Goal: Task Accomplishment & Management: Manage account settings

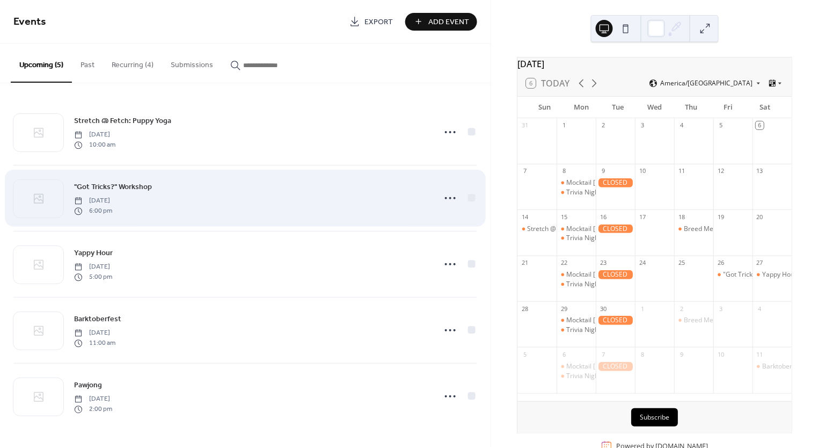
click at [112, 207] on span "6:00 pm" at bounding box center [93, 211] width 38 height 10
click at [456, 200] on icon at bounding box center [450, 198] width 17 height 17
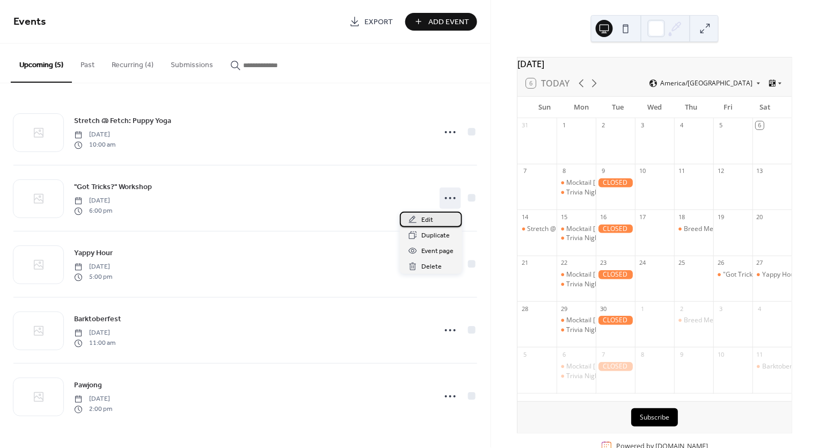
click at [432, 223] on span "Edit" at bounding box center [428, 220] width 12 height 11
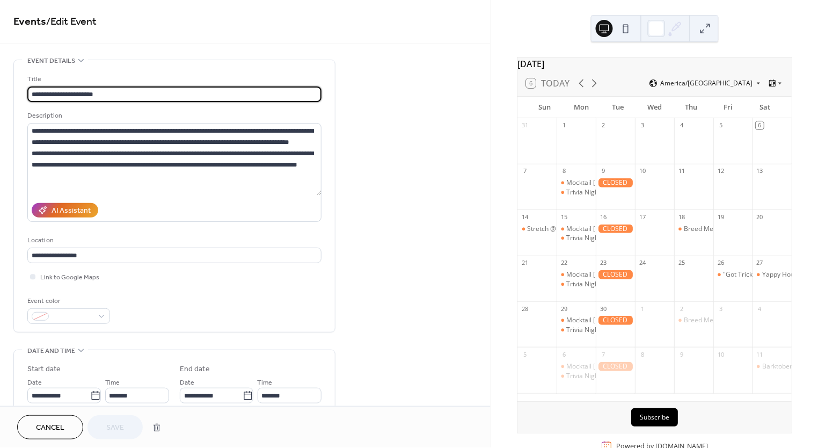
scroll to position [47, 0]
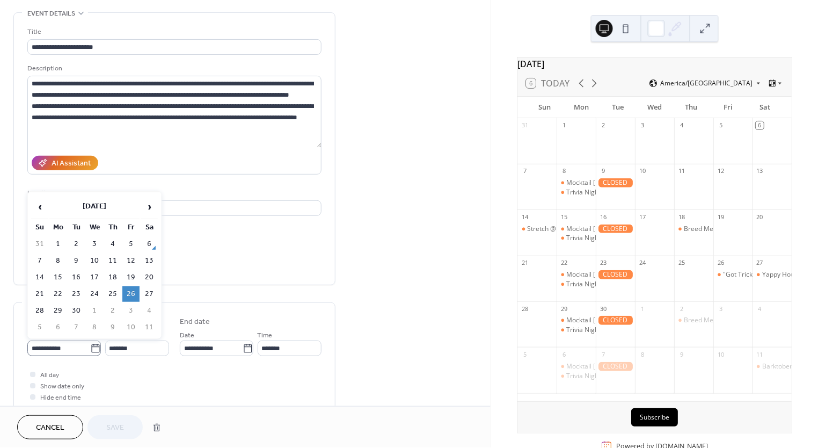
click at [91, 351] on icon at bounding box center [95, 348] width 8 height 9
click at [89, 351] on input "**********" at bounding box center [58, 348] width 63 height 16
click at [117, 288] on td "25" at bounding box center [112, 294] width 17 height 16
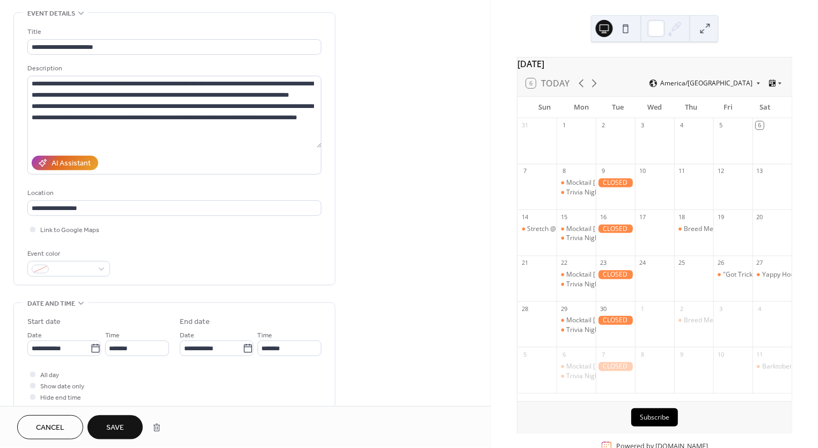
type input "**********"
click at [108, 423] on span "Save" at bounding box center [115, 428] width 18 height 11
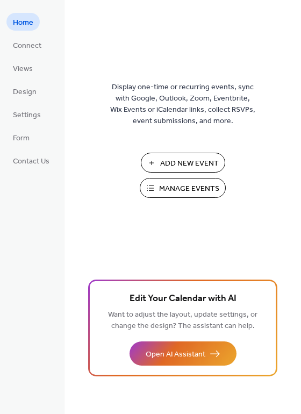
click at [180, 185] on span "Manage Events" at bounding box center [189, 188] width 60 height 11
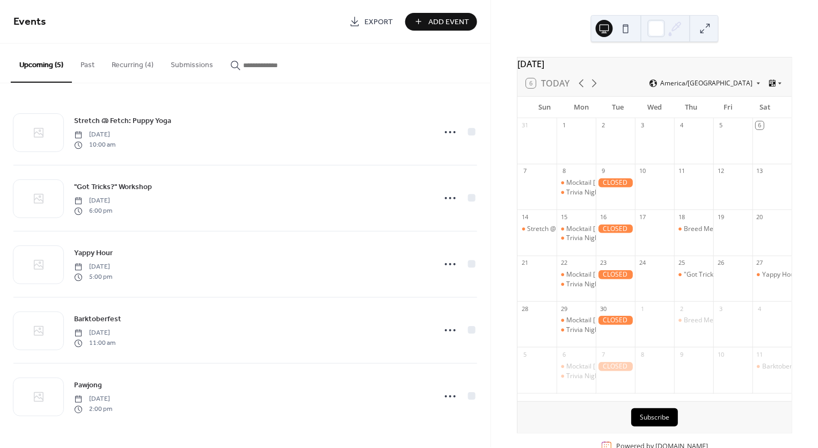
click at [115, 66] on button "Recurring (4)" at bounding box center [132, 63] width 59 height 38
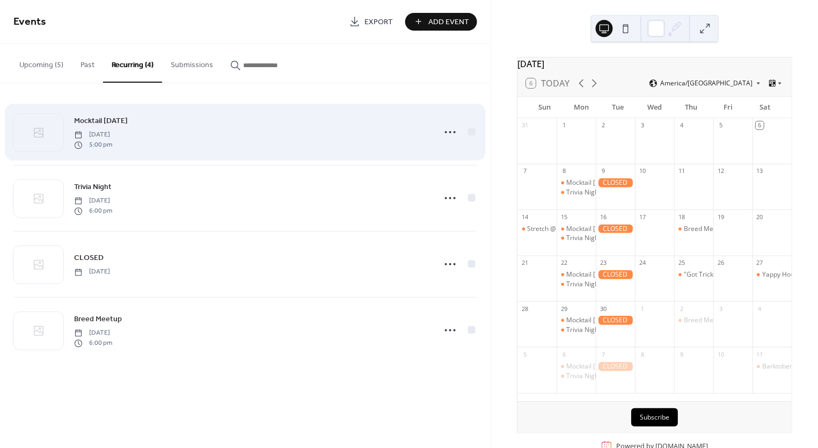
click at [112, 144] on span "5:00 pm" at bounding box center [93, 145] width 38 height 10
click at [445, 134] on icon at bounding box center [450, 132] width 17 height 17
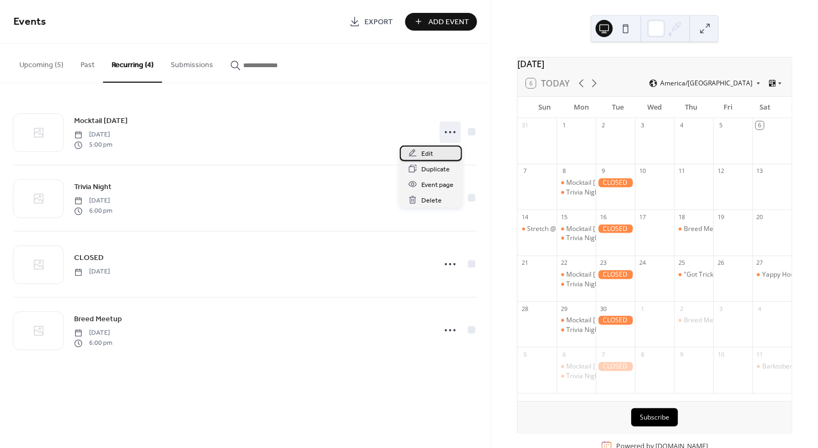
click at [432, 156] on span "Edit" at bounding box center [428, 153] width 12 height 11
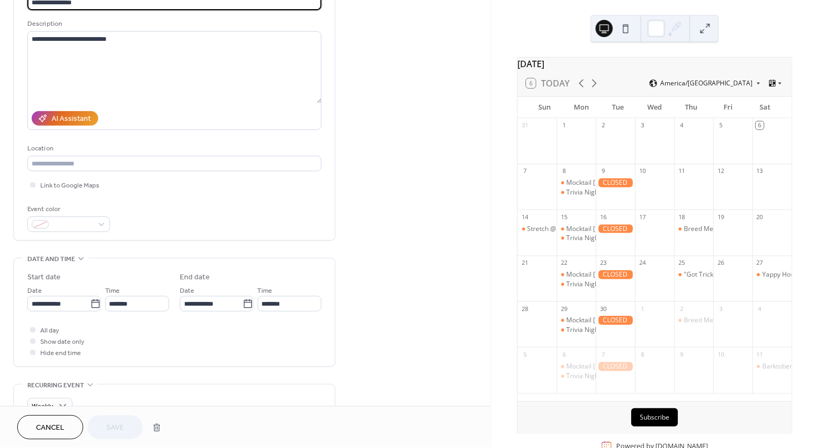
scroll to position [94, 0]
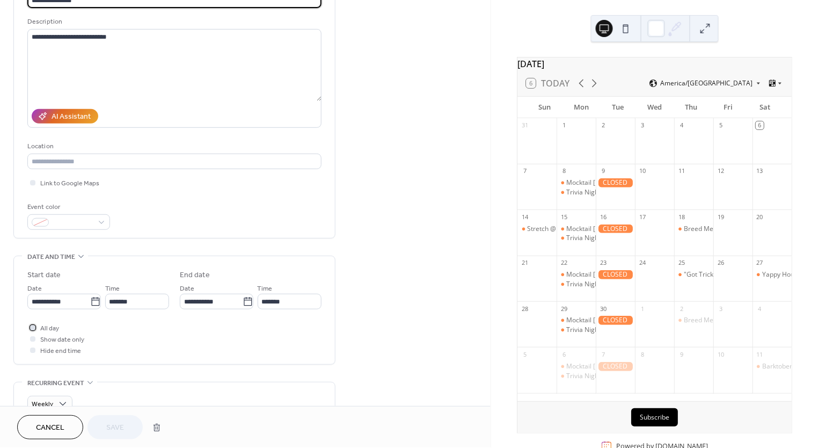
click at [40, 329] on div "All day" at bounding box center [49, 327] width 19 height 11
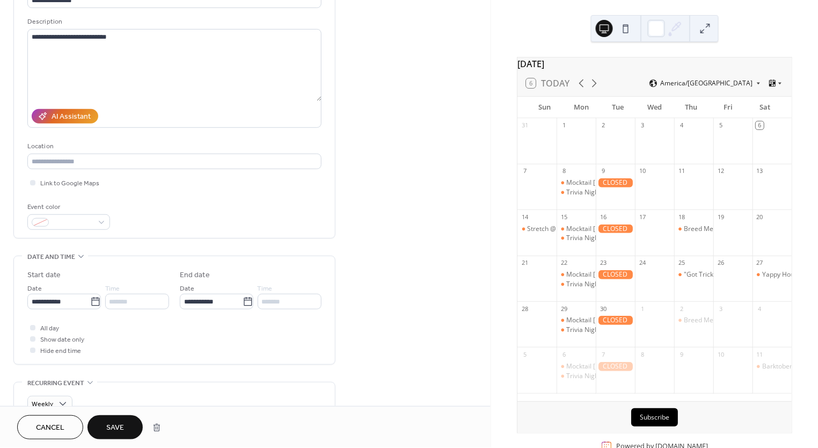
click at [103, 427] on button "Save" at bounding box center [115, 427] width 55 height 24
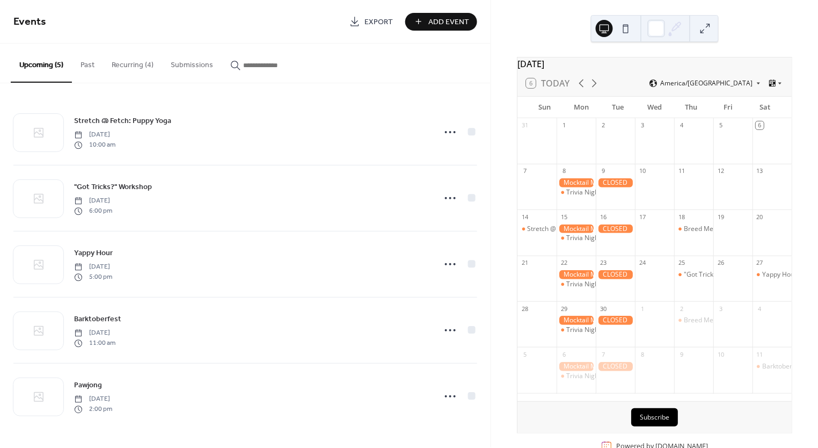
click at [128, 66] on button "Recurring (4)" at bounding box center [132, 63] width 59 height 38
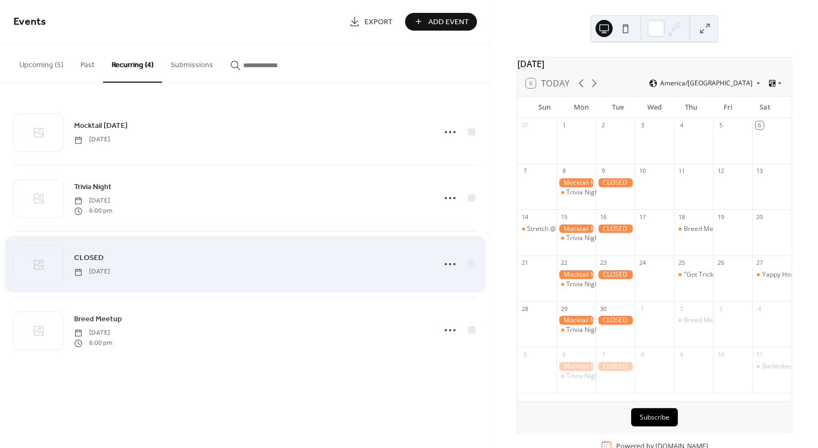
click at [110, 273] on span "[DATE]" at bounding box center [92, 272] width 36 height 10
click at [452, 266] on icon at bounding box center [450, 264] width 17 height 17
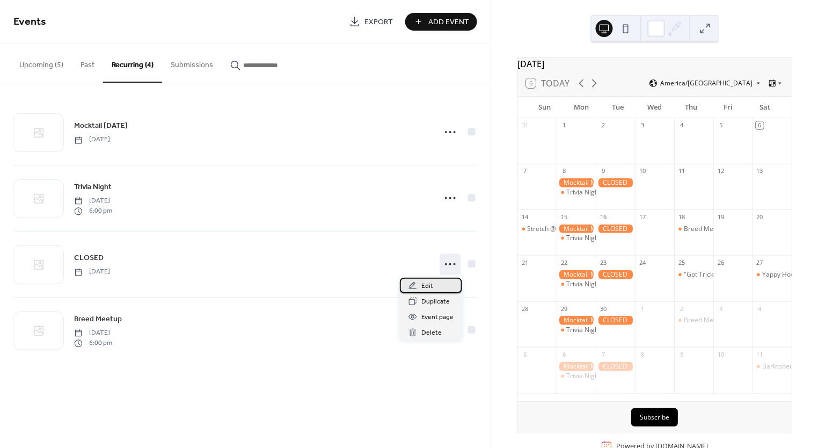
click at [439, 283] on div "Edit" at bounding box center [431, 286] width 62 height 16
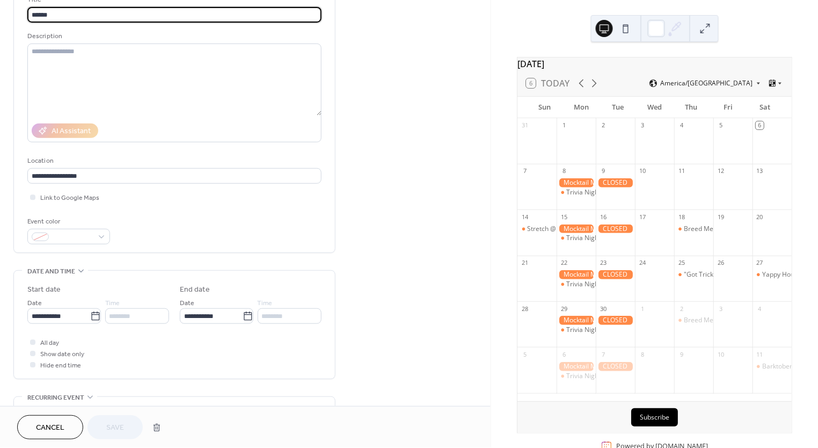
scroll to position [173, 0]
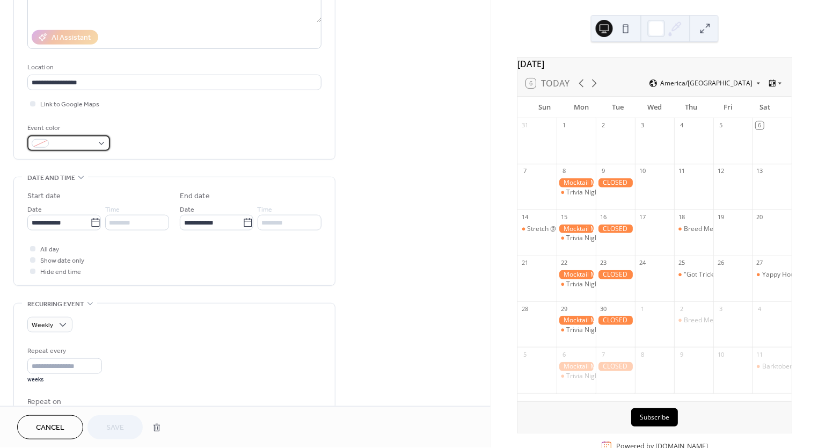
click at [102, 144] on div at bounding box center [68, 143] width 83 height 16
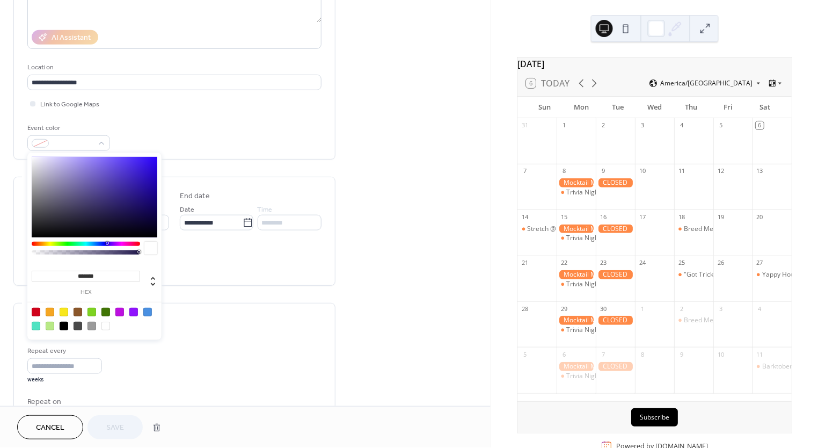
click at [36, 315] on div at bounding box center [36, 312] width 9 height 9
type input "*******"
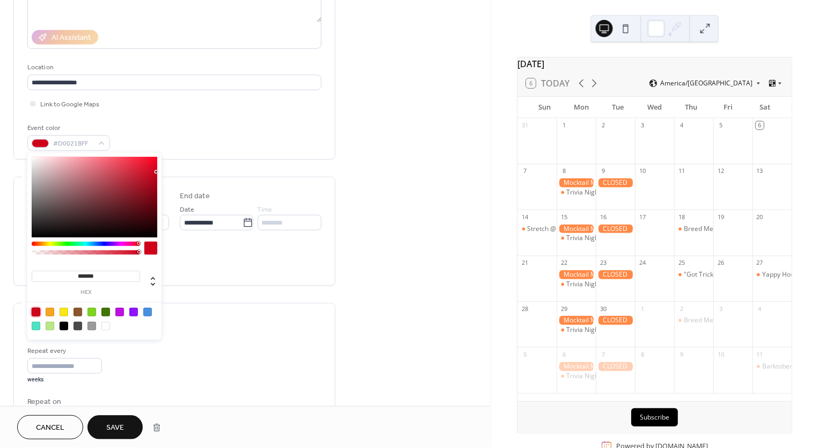
click at [113, 431] on span "Save" at bounding box center [115, 428] width 18 height 11
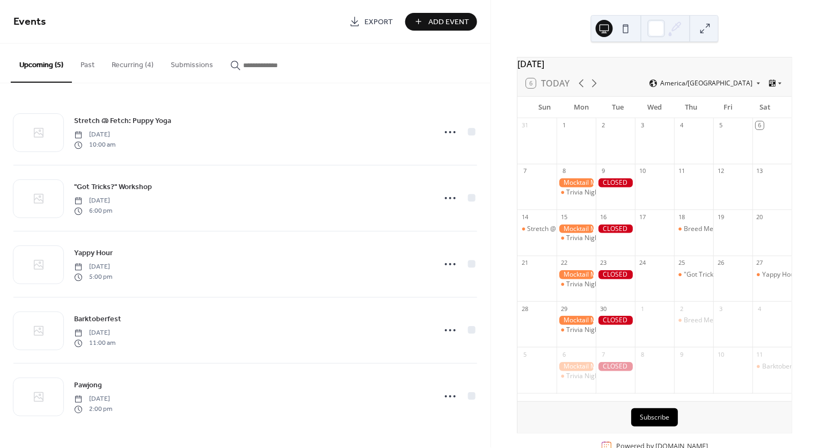
click at [129, 60] on button "Recurring (4)" at bounding box center [132, 63] width 59 height 38
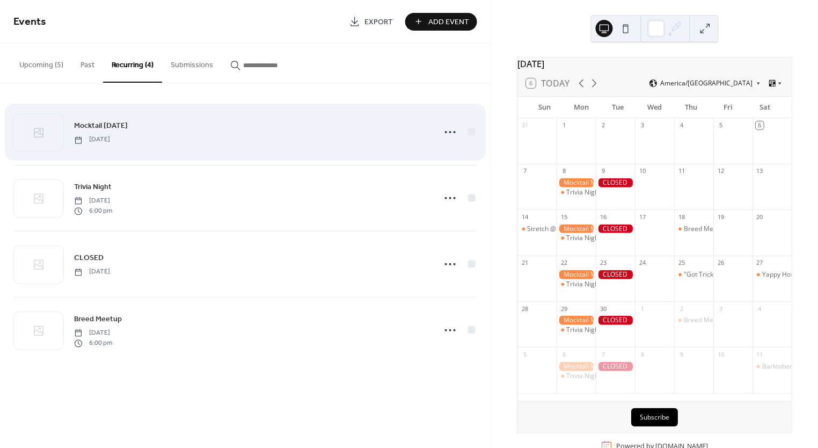
click at [93, 131] on span "Mocktail [DATE]" at bounding box center [101, 126] width 54 height 11
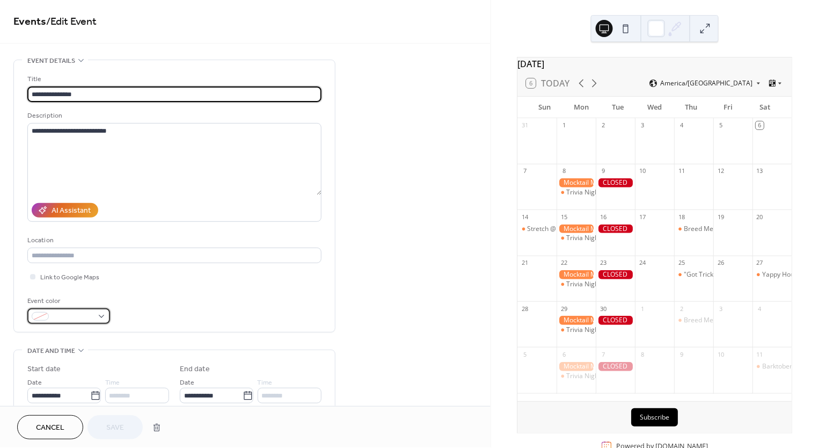
click at [97, 313] on div at bounding box center [68, 316] width 83 height 16
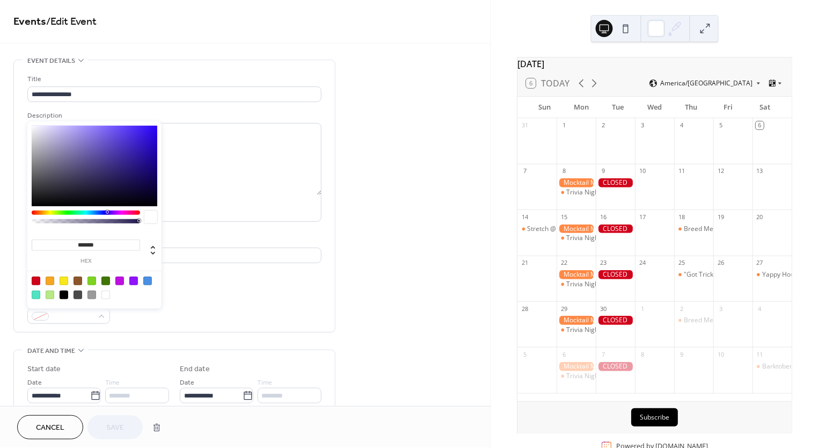
click at [52, 294] on div at bounding box center [50, 295] width 9 height 9
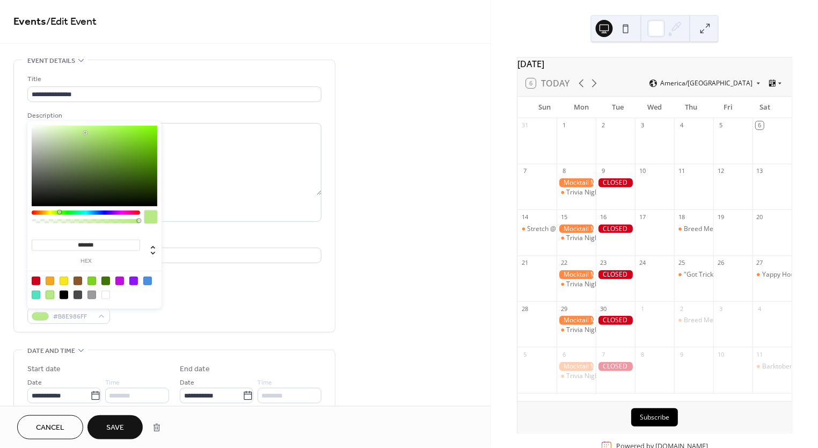
click at [151, 157] on div at bounding box center [95, 166] width 126 height 81
click at [120, 139] on div at bounding box center [95, 166] width 126 height 81
click at [100, 132] on div at bounding box center [95, 166] width 126 height 81
click at [88, 143] on div at bounding box center [95, 166] width 126 height 81
click at [98, 143] on div at bounding box center [95, 166] width 126 height 81
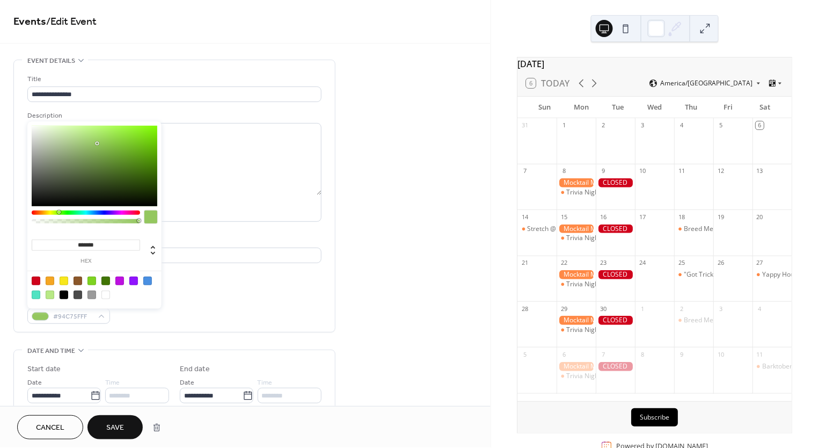
click at [98, 133] on div at bounding box center [95, 166] width 126 height 81
click at [106, 135] on div at bounding box center [95, 166] width 126 height 81
click at [110, 151] on div at bounding box center [95, 166] width 126 height 81
click at [59, 144] on div at bounding box center [95, 166] width 126 height 81
click at [72, 130] on div at bounding box center [95, 166] width 126 height 81
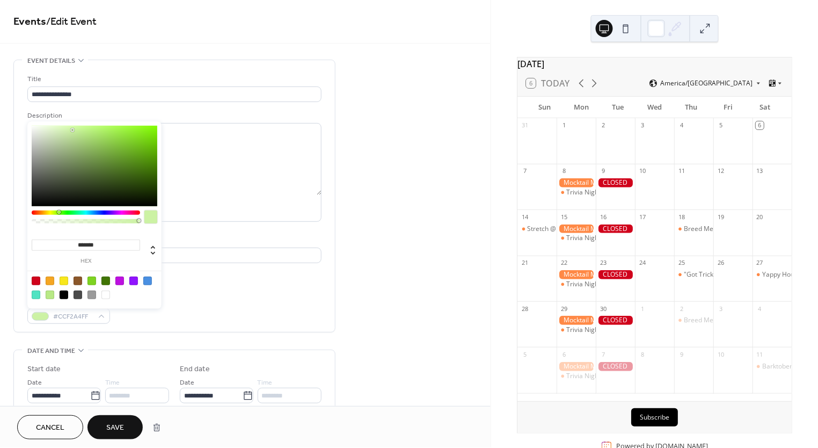
click at [73, 126] on div at bounding box center [95, 166] width 126 height 81
type input "*******"
click at [74, 140] on div at bounding box center [95, 166] width 126 height 81
click at [233, 322] on div "Event color #AFD18CFF" at bounding box center [174, 309] width 294 height 28
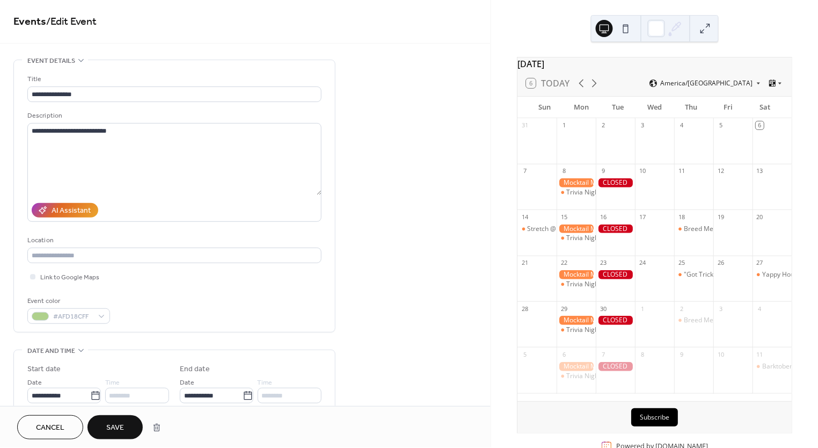
click at [112, 431] on span "Save" at bounding box center [115, 428] width 18 height 11
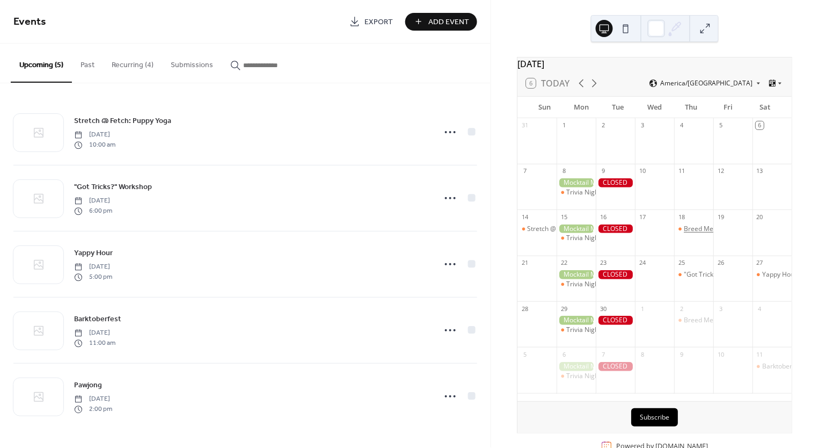
click at [691, 234] on div "Breed Meetup" at bounding box center [705, 228] width 43 height 9
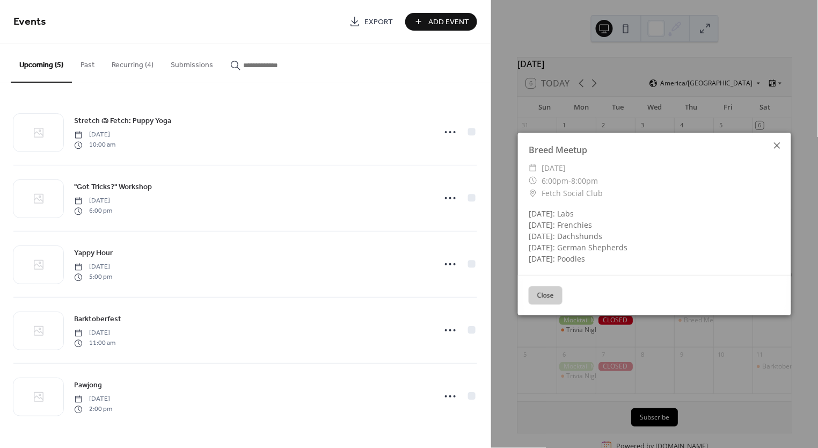
click at [779, 146] on icon at bounding box center [777, 145] width 13 height 13
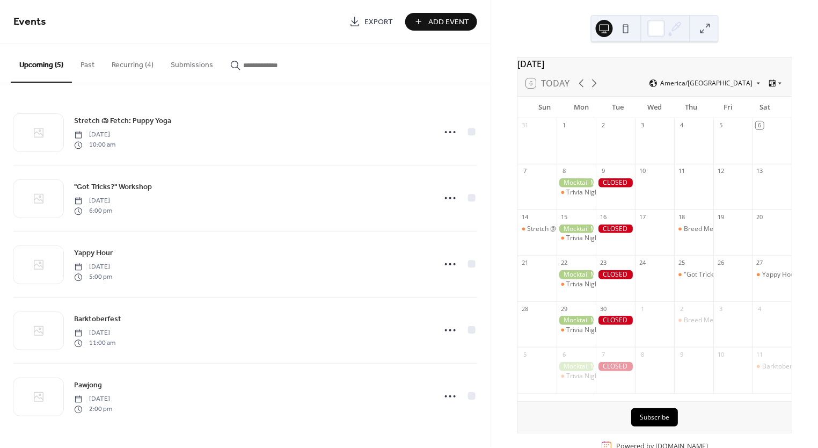
click at [102, 65] on button "Past" at bounding box center [87, 63] width 31 height 38
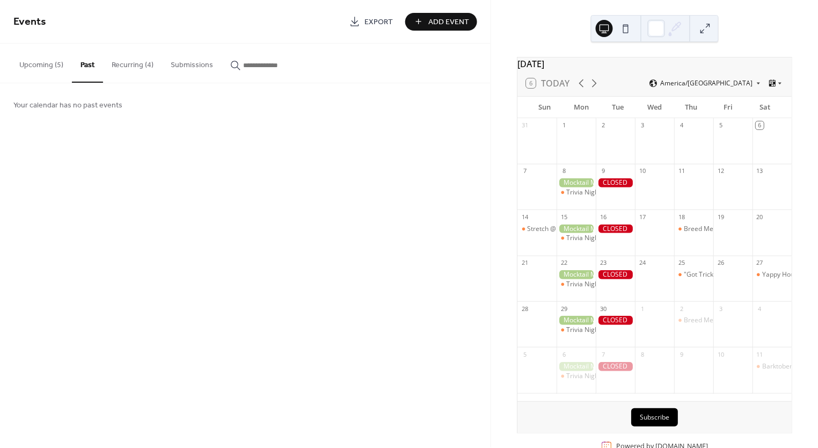
click at [115, 74] on button "Recurring (4)" at bounding box center [132, 63] width 59 height 38
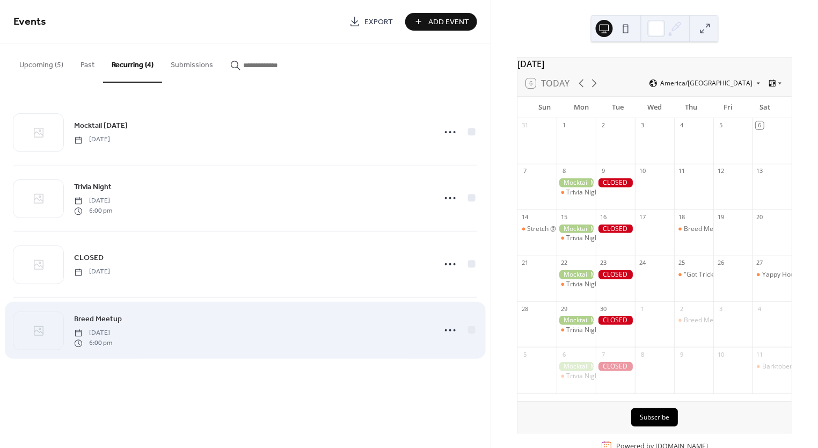
click at [101, 322] on span "Breed Meetup" at bounding box center [98, 319] width 48 height 11
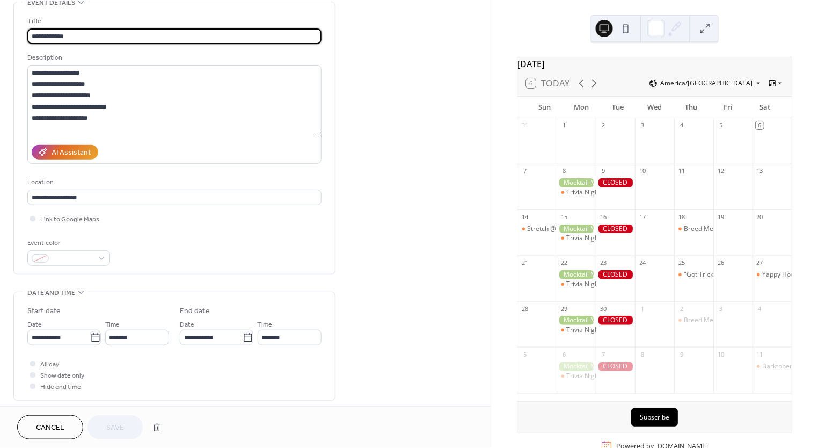
scroll to position [77, 0]
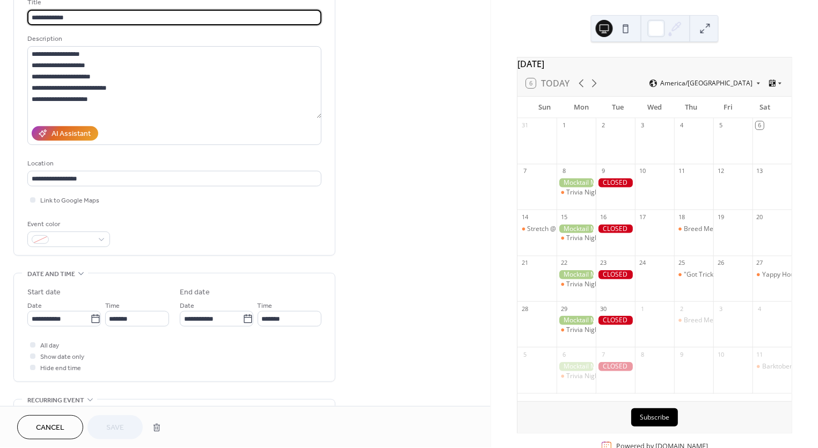
click at [90, 248] on div "**********" at bounding box center [174, 119] width 294 height 272
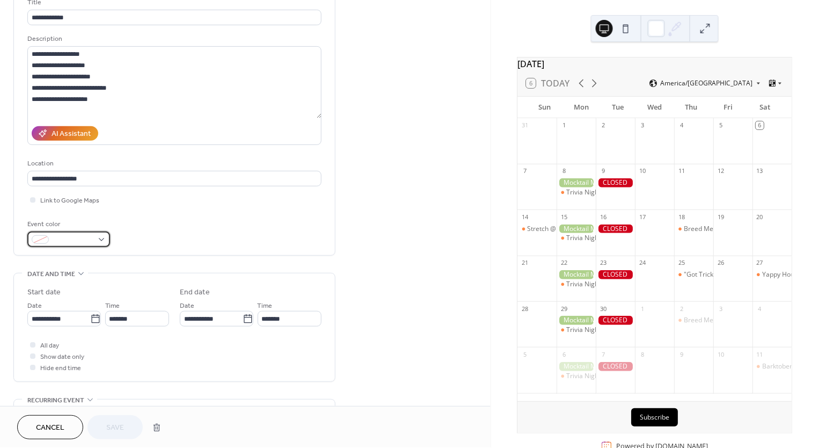
click at [100, 239] on div at bounding box center [68, 239] width 83 height 16
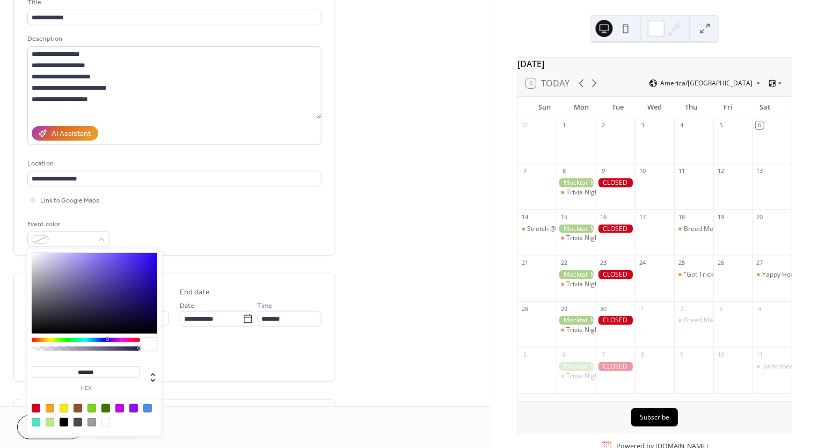
click at [147, 406] on div at bounding box center [147, 408] width 9 height 9
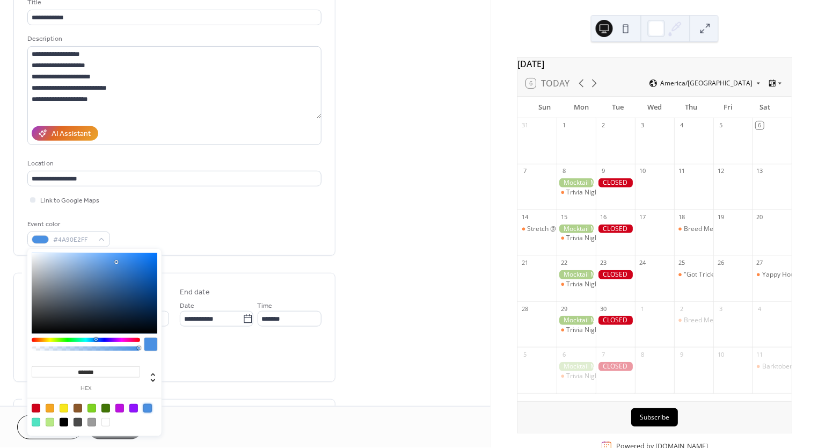
type input "*******"
click at [286, 285] on div "**********" at bounding box center [174, 327] width 294 height 108
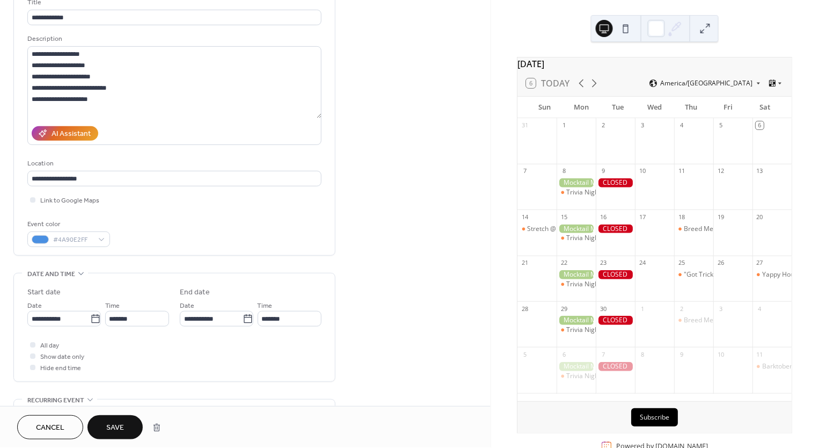
click at [119, 425] on span "Save" at bounding box center [115, 428] width 18 height 11
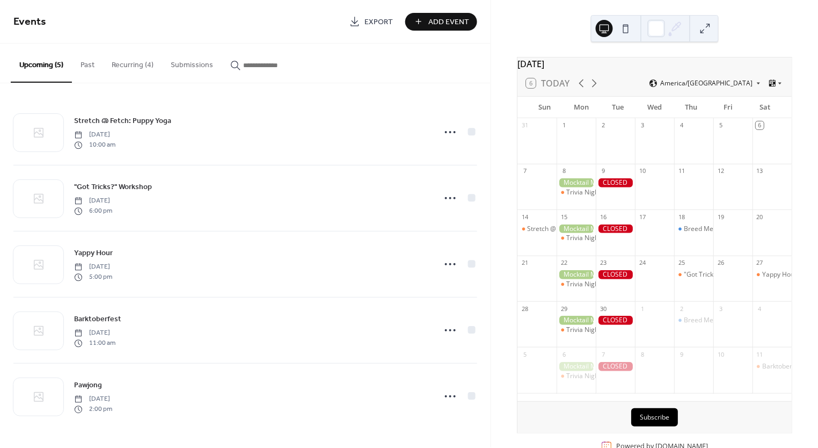
click at [145, 52] on button "Recurring (4)" at bounding box center [132, 63] width 59 height 38
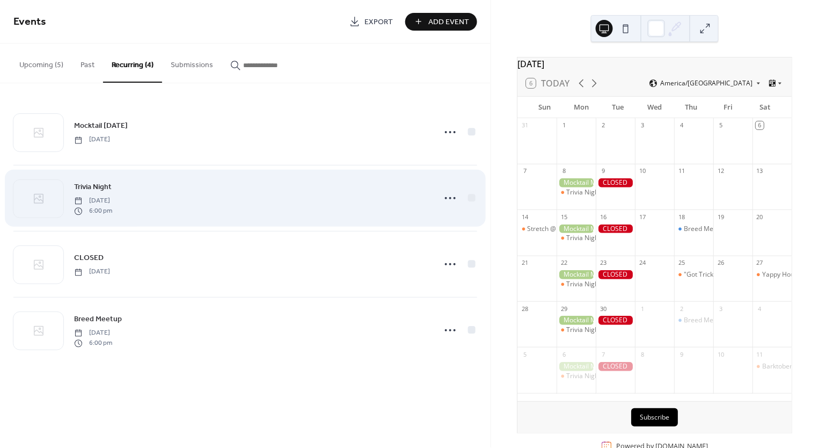
click at [102, 187] on span "Trivia Night" at bounding box center [93, 187] width 38 height 11
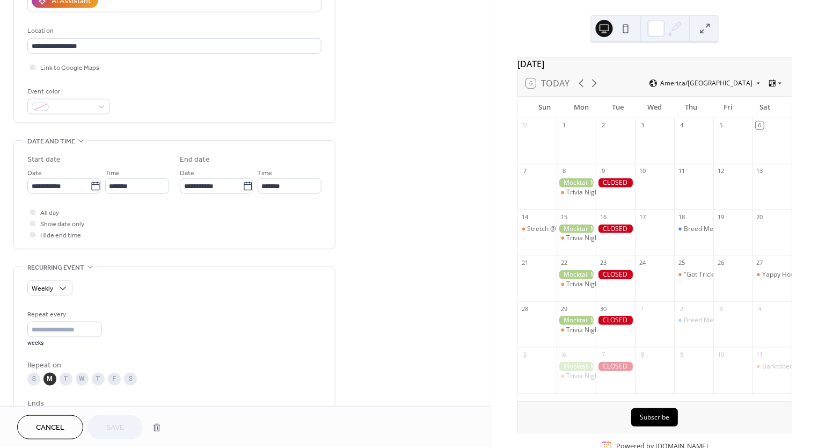
scroll to position [210, 0]
click at [84, 102] on span at bounding box center [73, 107] width 40 height 11
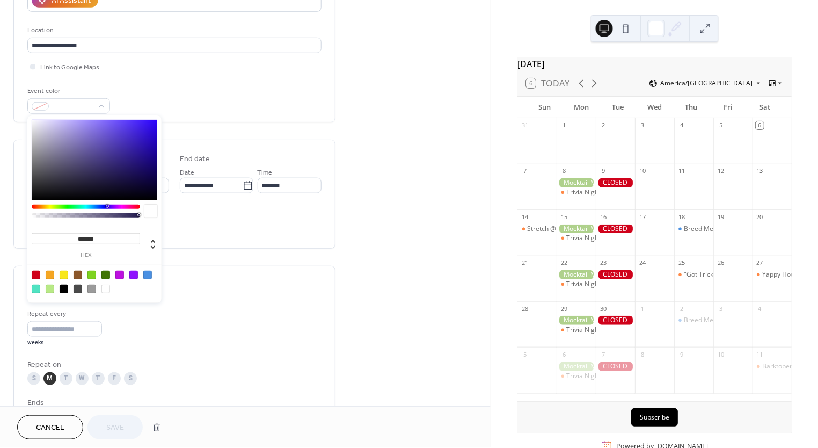
click at [134, 275] on div at bounding box center [133, 275] width 9 height 9
type input "*******"
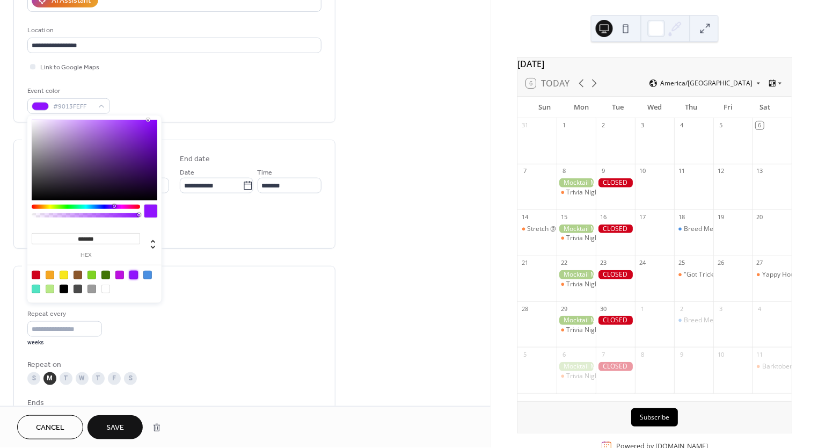
click at [277, 246] on div "**********" at bounding box center [174, 194] width 322 height 109
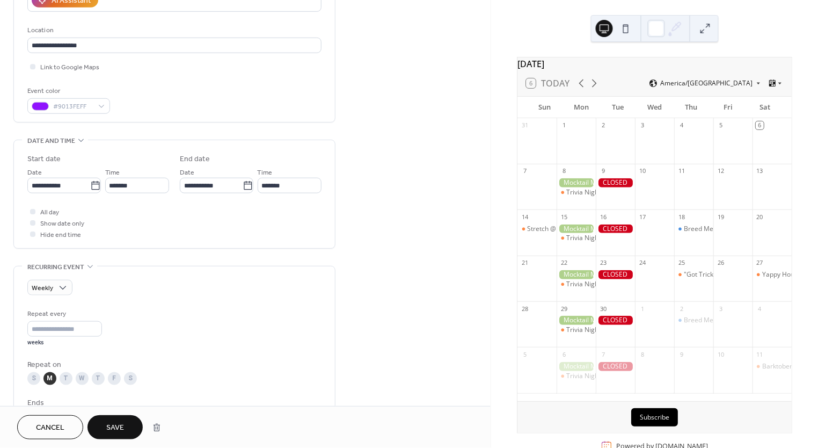
click at [120, 426] on span "Save" at bounding box center [115, 428] width 18 height 11
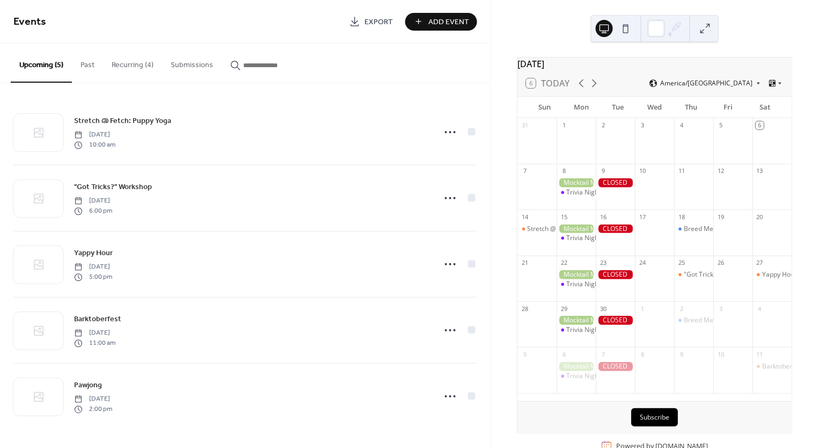
click at [630, 29] on button at bounding box center [626, 28] width 17 height 17
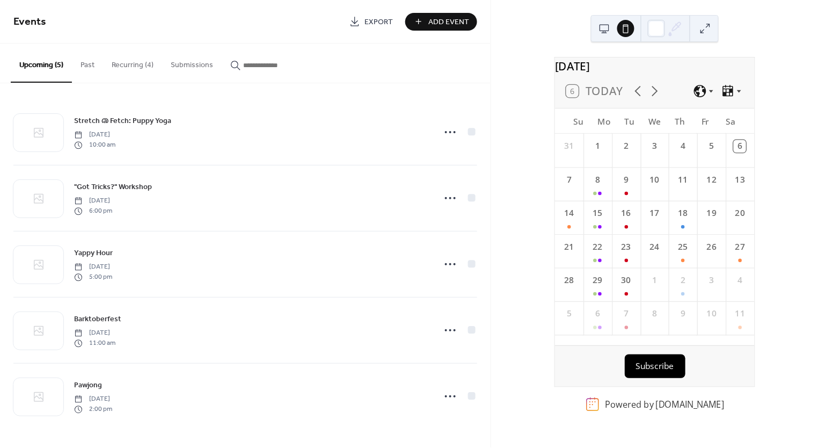
click at [609, 31] on button at bounding box center [604, 28] width 17 height 17
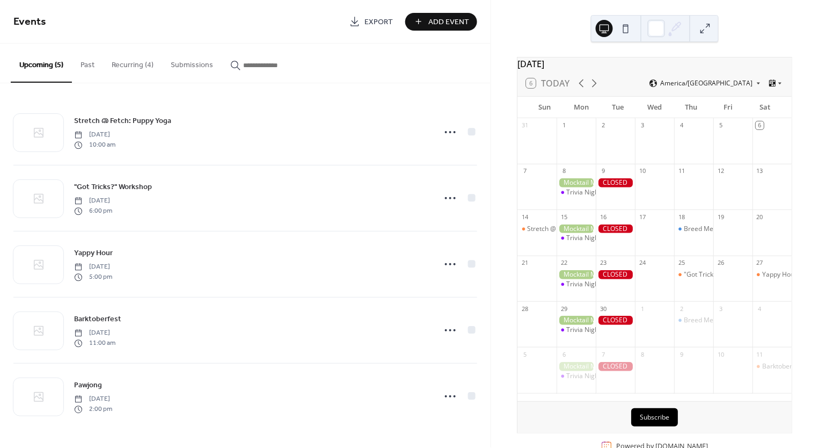
click at [622, 30] on button at bounding box center [626, 28] width 17 height 17
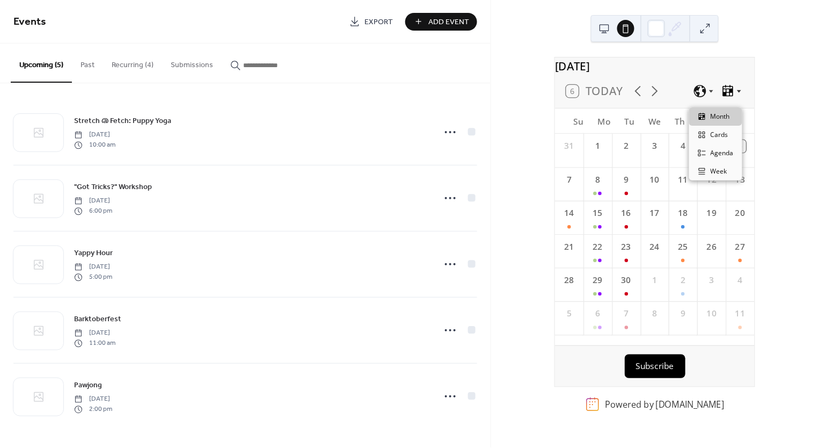
click at [735, 96] on icon at bounding box center [739, 91] width 9 height 9
click at [725, 138] on span "Cards" at bounding box center [720, 135] width 18 height 10
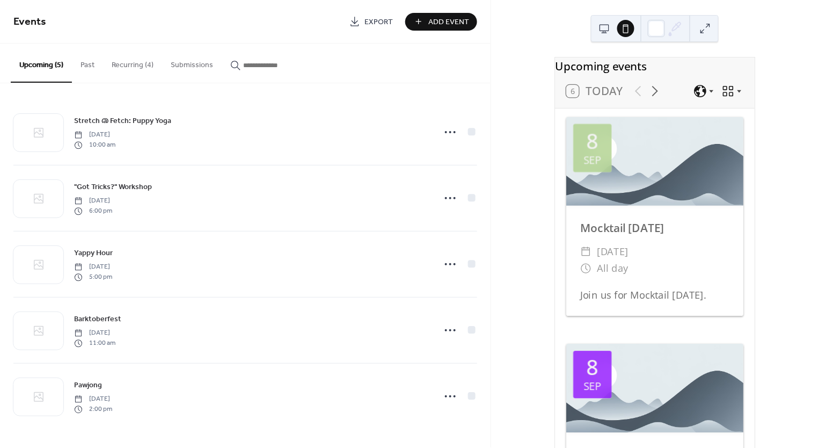
click at [737, 91] on div "6 [DATE]" at bounding box center [655, 91] width 200 height 33
click at [739, 95] on icon at bounding box center [739, 91] width 9 height 9
click at [716, 151] on span "Agenda" at bounding box center [722, 153] width 23 height 10
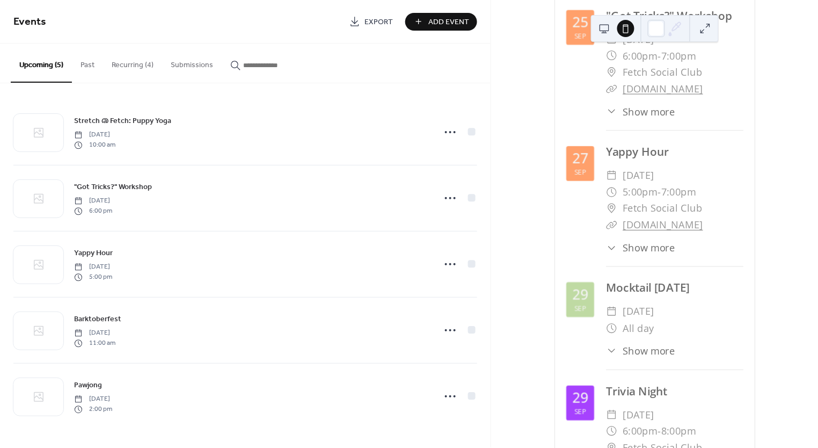
scroll to position [1591, 0]
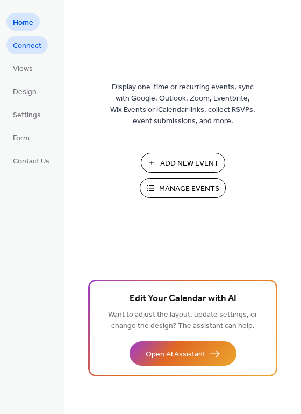
click at [39, 46] on span "Connect" at bounding box center [27, 45] width 28 height 11
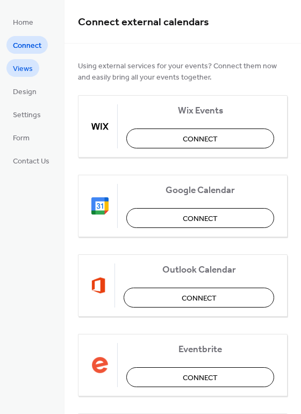
click at [31, 67] on span "Views" at bounding box center [23, 68] width 20 height 11
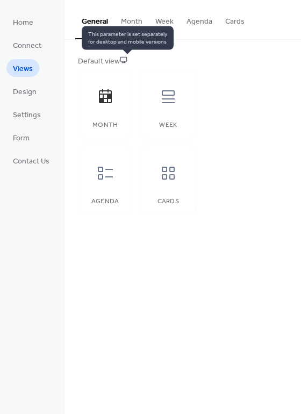
click at [127, 58] on icon at bounding box center [124, 60] width 8 height 8
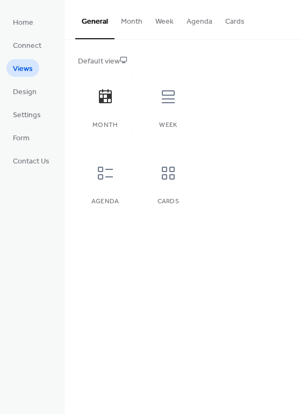
click at [132, 23] on button "Month" at bounding box center [131, 19] width 34 height 38
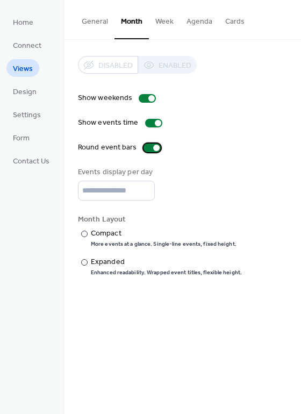
click at [146, 143] on div at bounding box center [151, 147] width 17 height 9
click at [149, 147] on div at bounding box center [151, 147] width 17 height 9
click at [31, 93] on span "Design" at bounding box center [25, 91] width 24 height 11
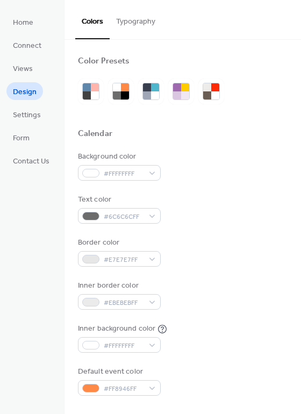
click at [28, 120] on ul "Home Connect Views Design Settings Form Contact Us" at bounding box center [30, 91] width 49 height 156
click at [30, 115] on span "Settings" at bounding box center [27, 115] width 28 height 11
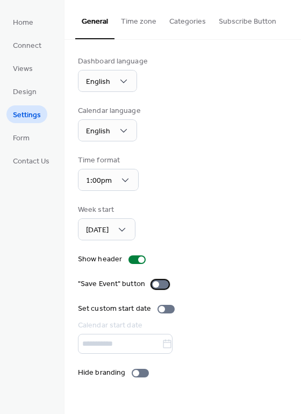
click at [160, 280] on div at bounding box center [159, 284] width 17 height 9
click at [138, 372] on div at bounding box center [140, 372] width 17 height 9
click at [138, 28] on button "Time zone" at bounding box center [138, 19] width 48 height 38
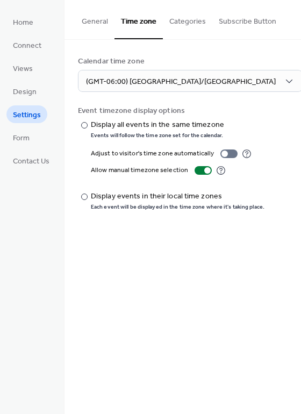
click at [182, 20] on button "Categories" at bounding box center [187, 19] width 49 height 38
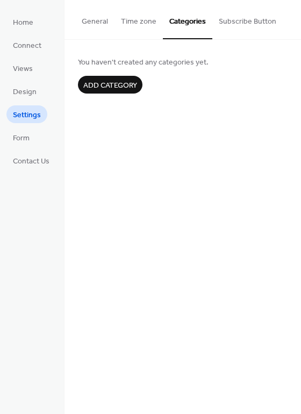
click at [126, 21] on button "Time zone" at bounding box center [138, 19] width 48 height 38
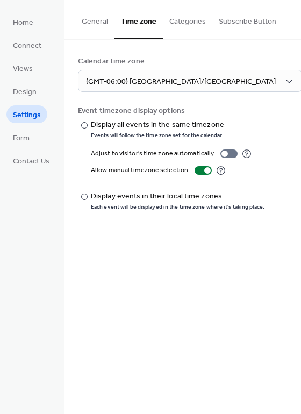
click at [242, 19] on button "Subscribe Button" at bounding box center [247, 19] width 70 height 38
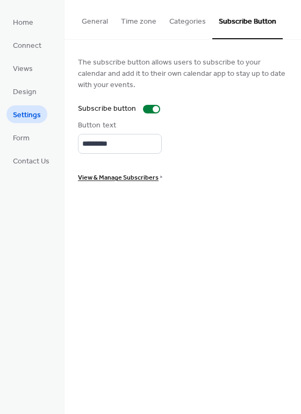
click at [187, 19] on button "Categories" at bounding box center [187, 19] width 49 height 38
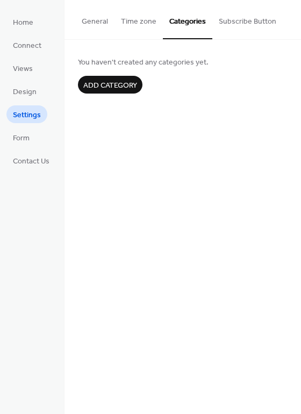
click at [252, 24] on button "Subscribe Button" at bounding box center [247, 19] width 70 height 38
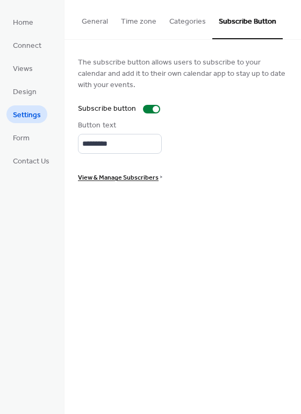
click at [144, 173] on span "View & Manage Subscribers" at bounding box center [118, 177] width 81 height 11
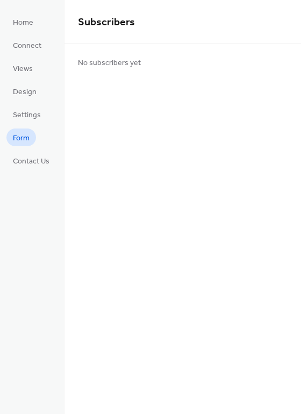
click at [23, 133] on span "Form" at bounding box center [21, 138] width 17 height 11
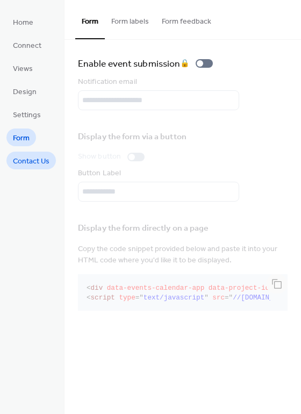
click at [25, 156] on span "Contact Us" at bounding box center [31, 161] width 37 height 11
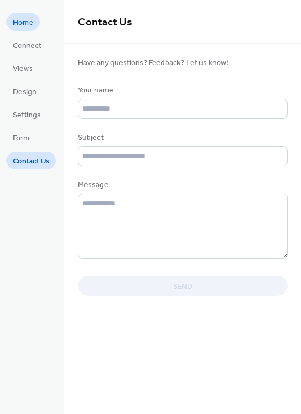
click at [27, 24] on span "Home" at bounding box center [23, 22] width 20 height 11
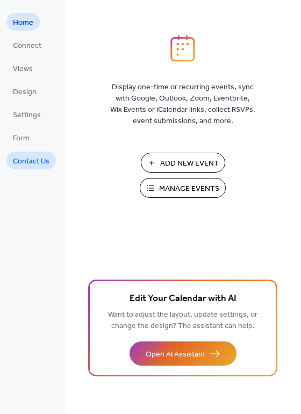
click at [37, 161] on span "Contact Us" at bounding box center [31, 161] width 37 height 11
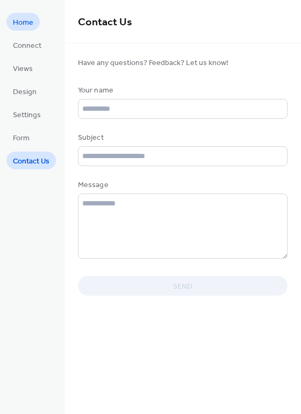
click at [24, 19] on span "Home" at bounding box center [23, 22] width 20 height 11
